Goal: Find specific page/section: Find specific page/section

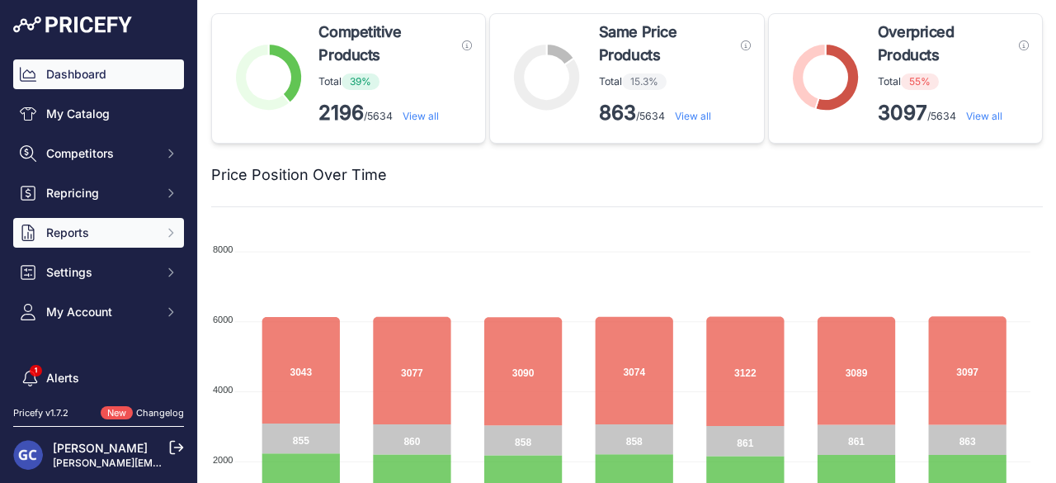
click at [167, 231] on button "Reports" at bounding box center [98, 233] width 171 height 30
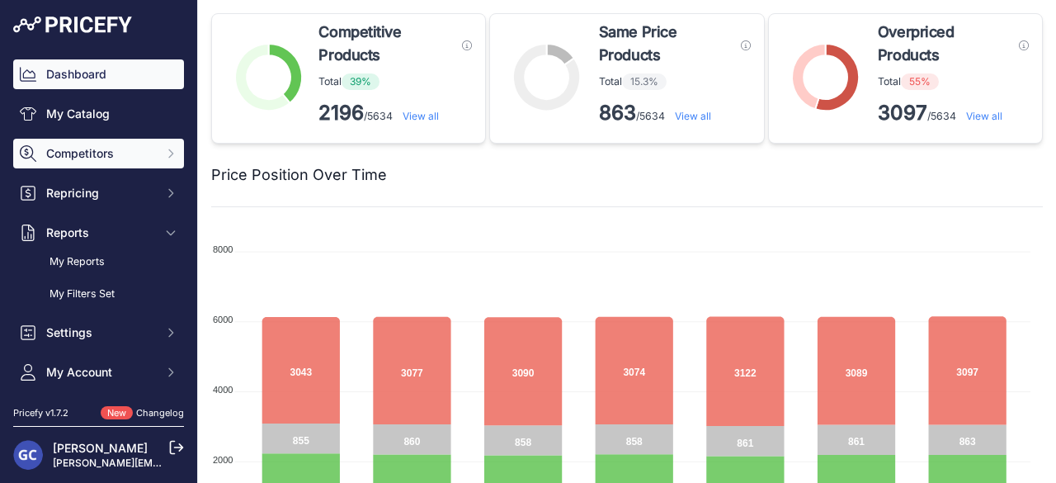
click at [158, 160] on button "Competitors" at bounding box center [98, 154] width 171 height 30
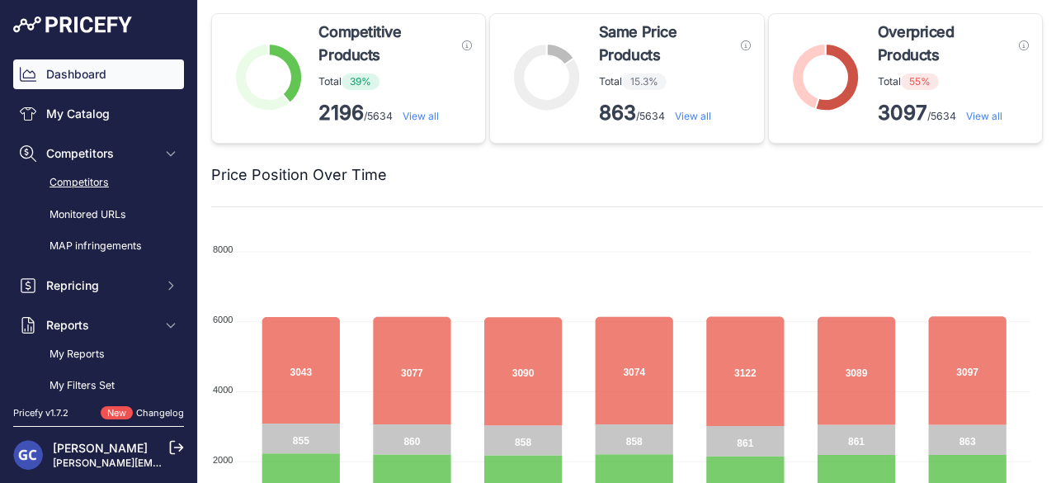
click at [115, 182] on link "Competitors" at bounding box center [98, 182] width 171 height 29
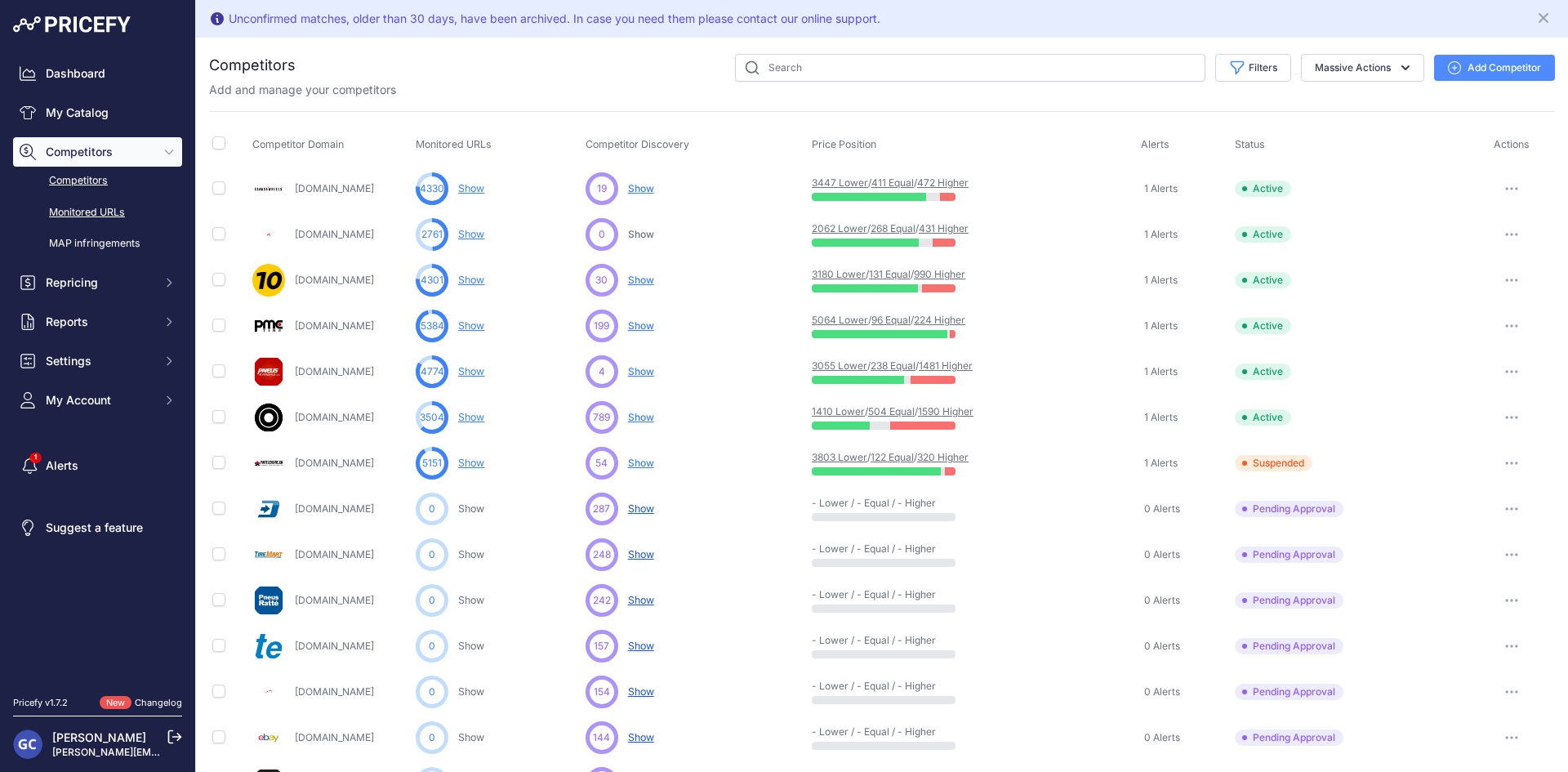
click at [125, 212] on link "Monitored URLs" at bounding box center [97, 212] width 169 height 29
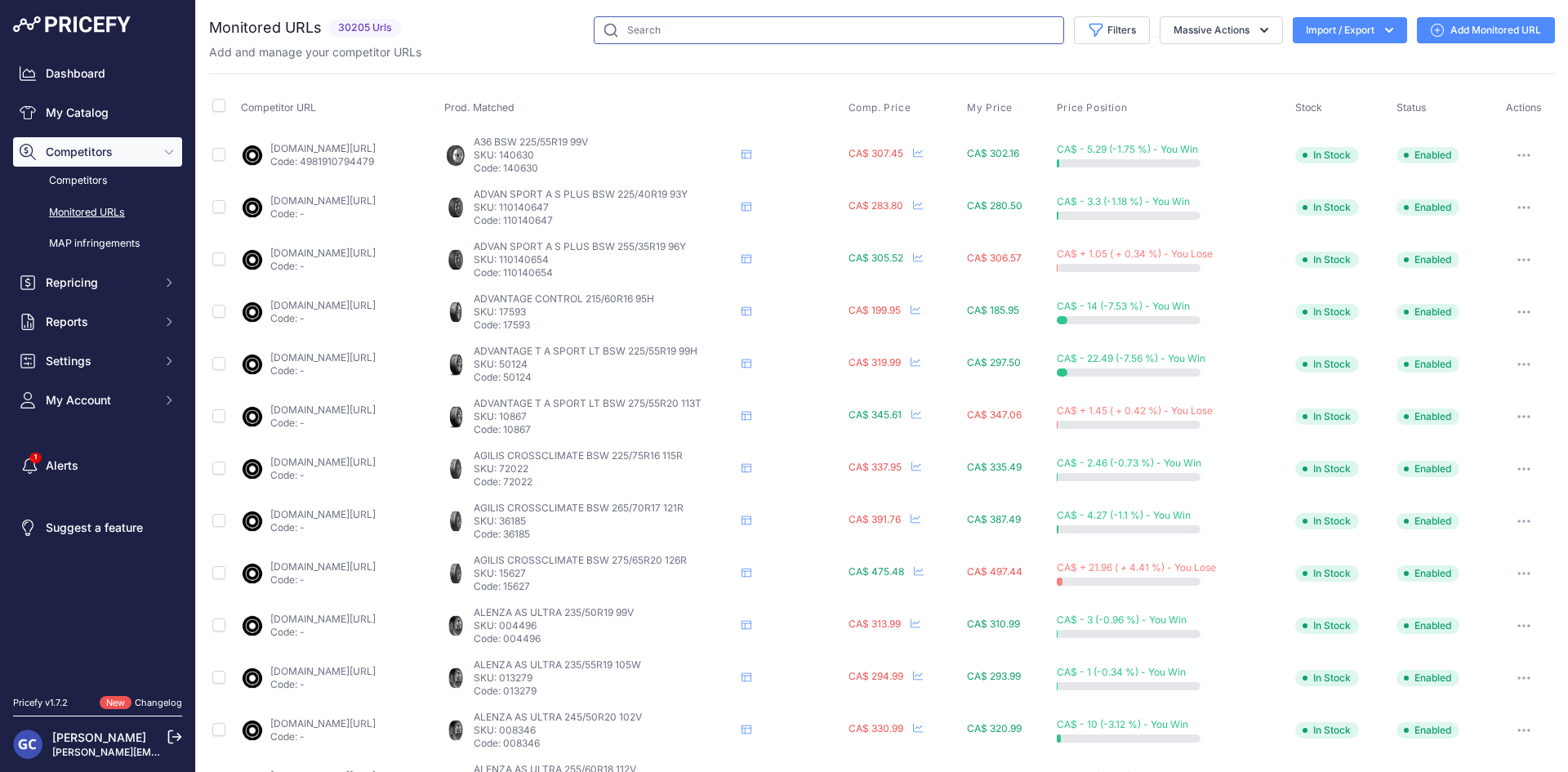
click at [723, 34] on input "text" at bounding box center [829, 30] width 470 height 28
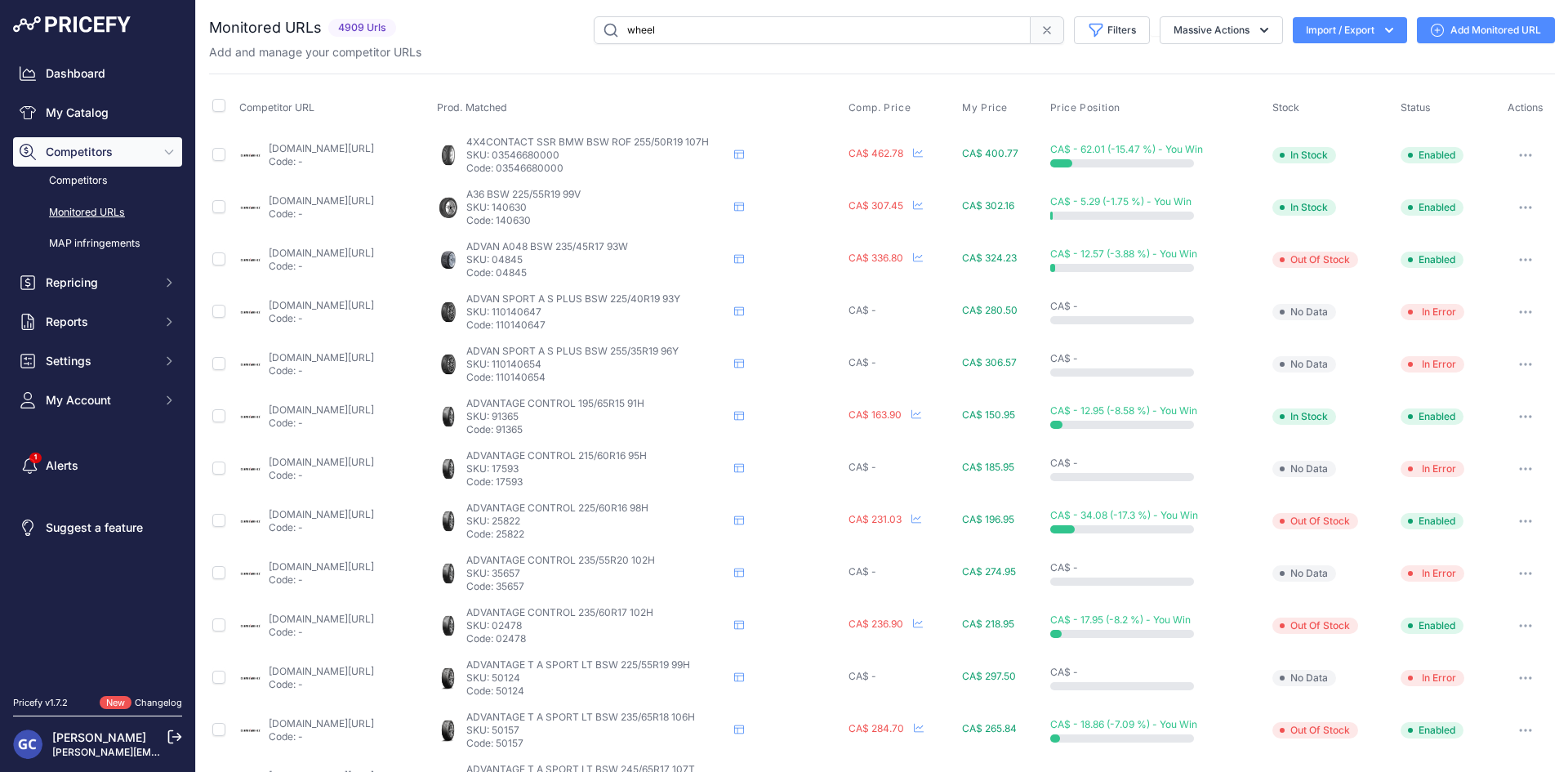
drag, startPoint x: 681, startPoint y: 26, endPoint x: 575, endPoint y: 21, distance: 106.1
click at [575, 21] on div "wheel Filters Saved Filters Set None Competitors Cheaper Than Me Competitors Pr…" at bounding box center [979, 30] width 1152 height 28
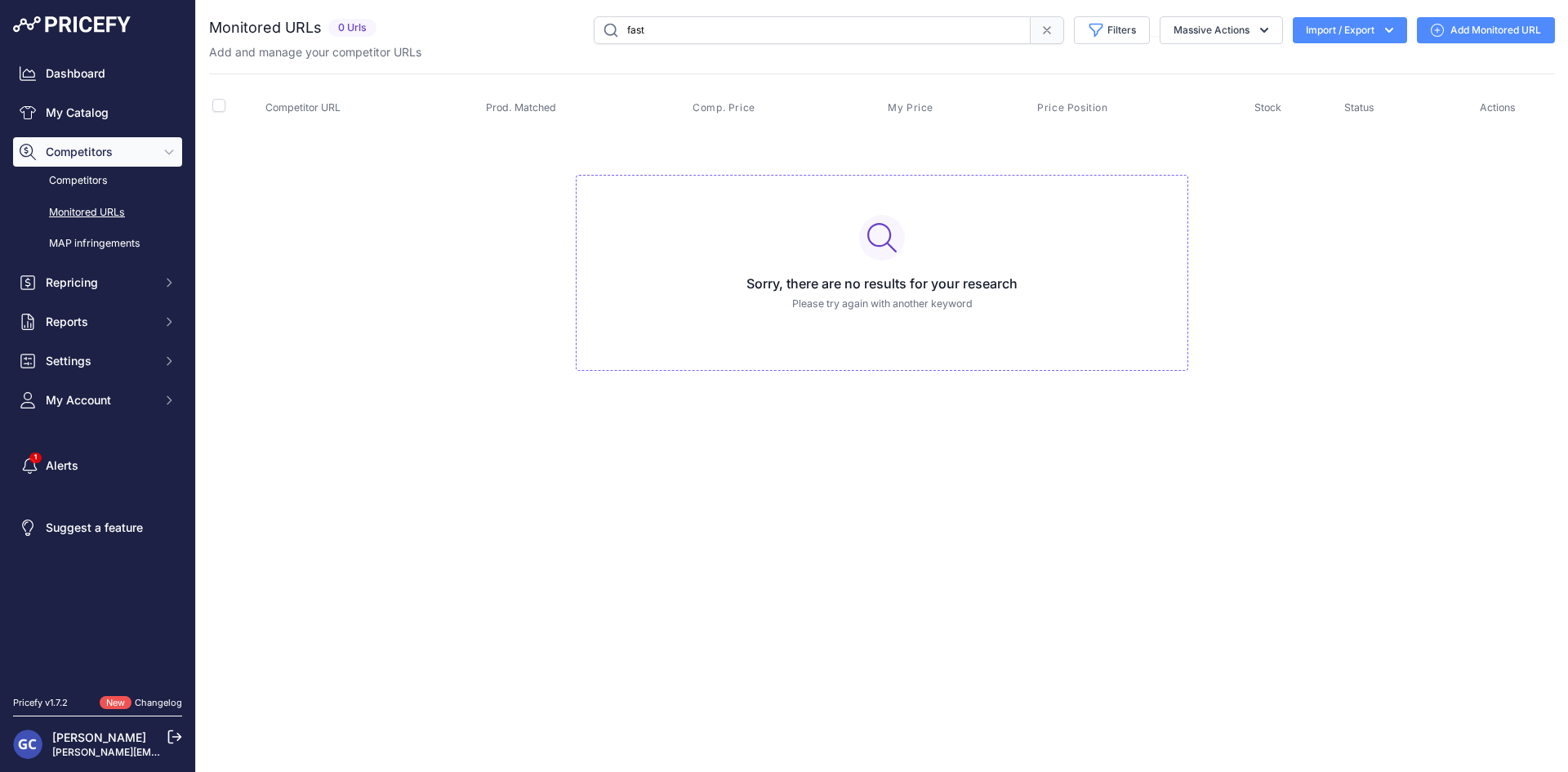
click at [669, 22] on input "fast" at bounding box center [812, 30] width 437 height 28
drag, startPoint x: 670, startPoint y: 25, endPoint x: 565, endPoint y: 26, distance: 105.0
click at [565, 26] on div "fast Filters Saved Filters Set None Competitors Cheaper Than Me Competitors Pro…" at bounding box center [969, 30] width 1172 height 28
type input "RTX"
click at [671, 36] on input "RTX" at bounding box center [812, 30] width 437 height 28
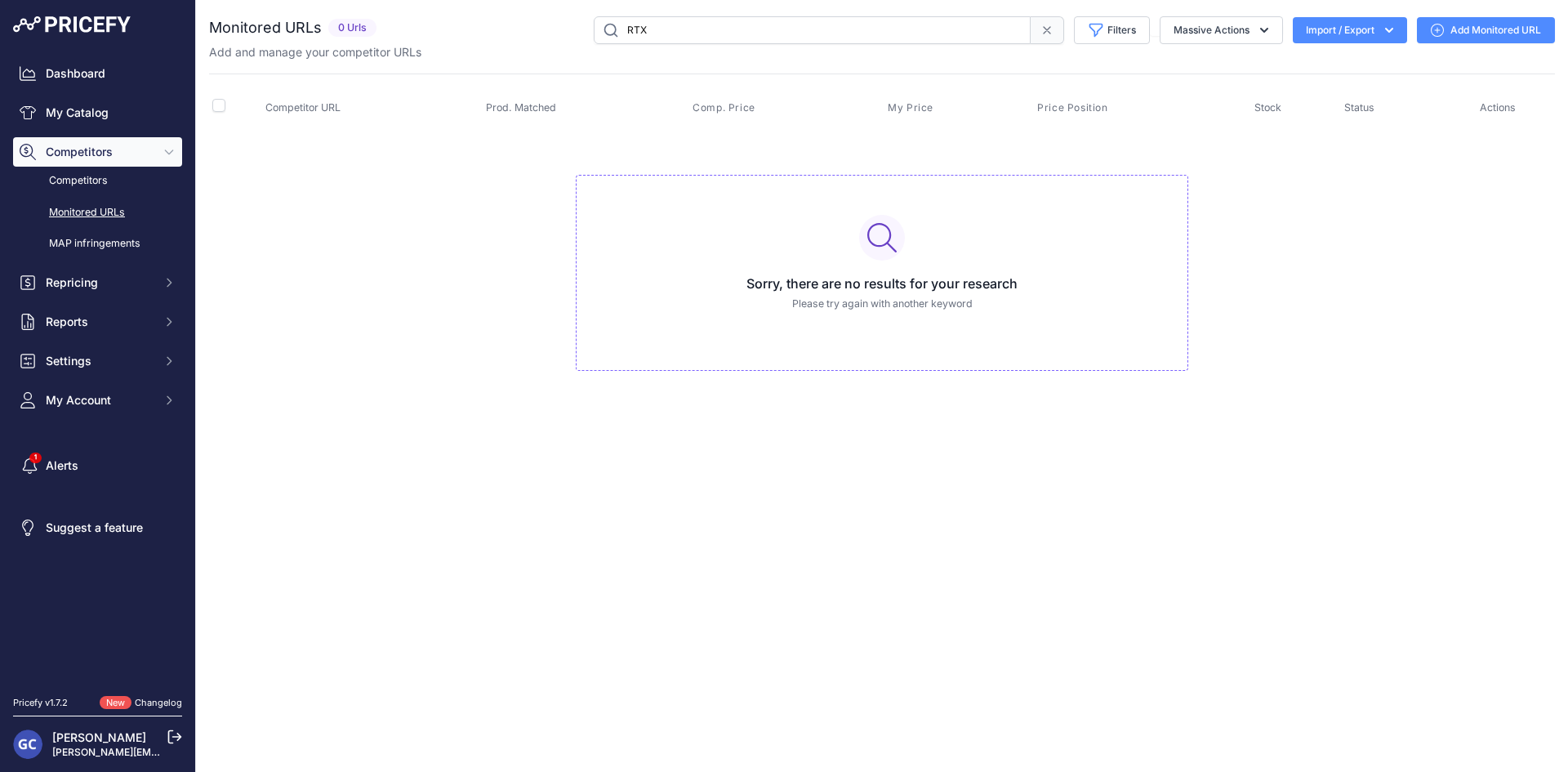
click at [571, 26] on div "RTX Filters Saved Filters Set None Competitors Cheaper Than Me Competitors Prod…" at bounding box center [969, 30] width 1172 height 28
